Goal: Navigation & Orientation: Find specific page/section

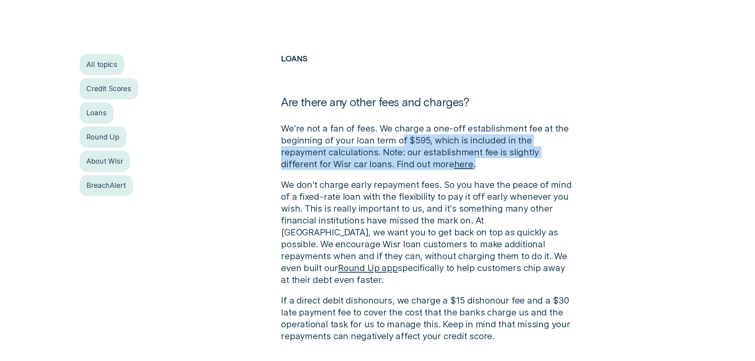
drag, startPoint x: 400, startPoint y: 137, endPoint x: 570, endPoint y: 158, distance: 171.4
click at [570, 158] on p "We’re not a fan of fees. We charge a one-off establishment fee at the beginning…" at bounding box center [428, 146] width 294 height 48
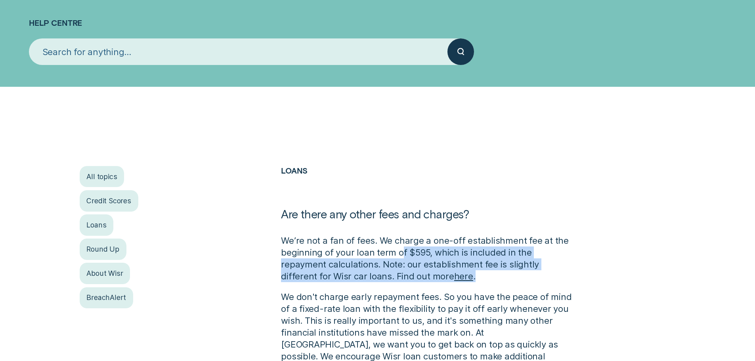
scroll to position [198, 0]
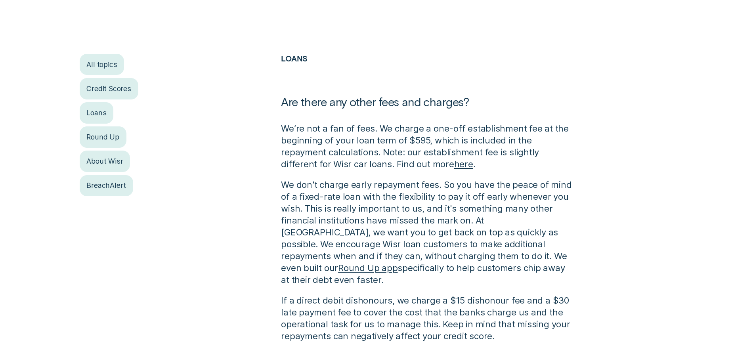
click at [630, 175] on div "All topics Credit Scores Loans Round Up About Wisr BreachAlert Loans Are there …" at bounding box center [378, 198] width 706 height 288
click at [454, 164] on link "here" at bounding box center [463, 164] width 19 height 11
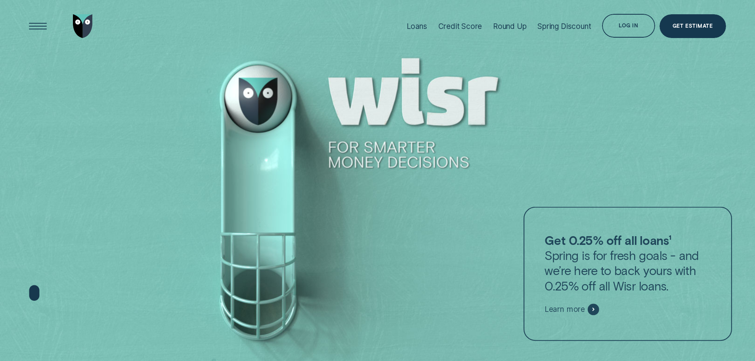
click at [637, 22] on div "Log in" at bounding box center [628, 26] width 53 height 24
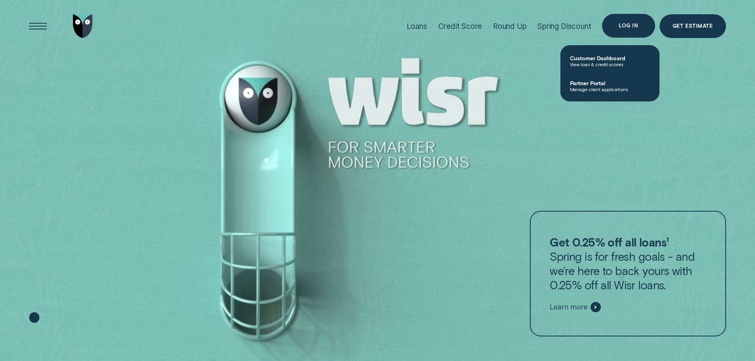
click at [634, 23] on div "Log in" at bounding box center [628, 26] width 53 height 24
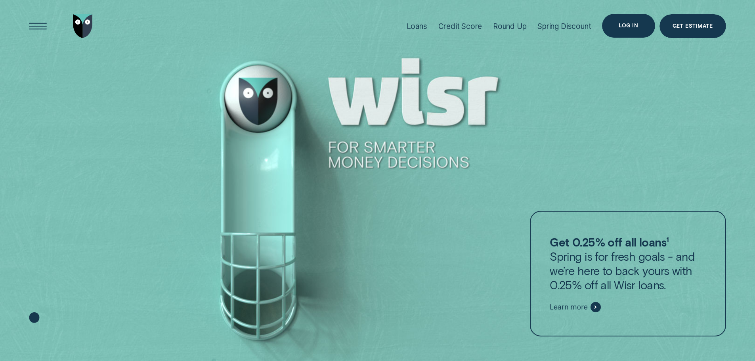
click at [634, 23] on div "Log in" at bounding box center [628, 25] width 19 height 5
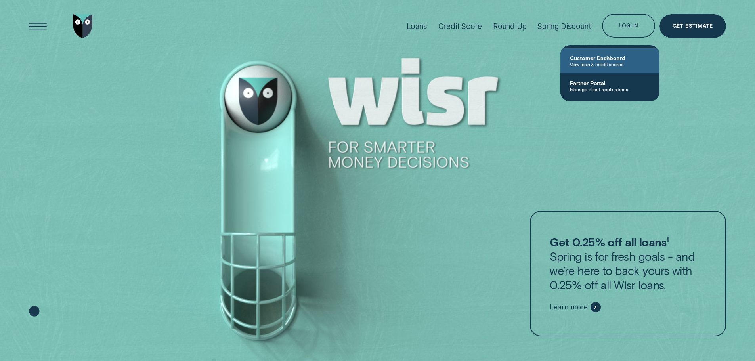
click at [595, 60] on span "Customer Dashboard" at bounding box center [610, 58] width 80 height 7
